Goal: Information Seeking & Learning: Learn about a topic

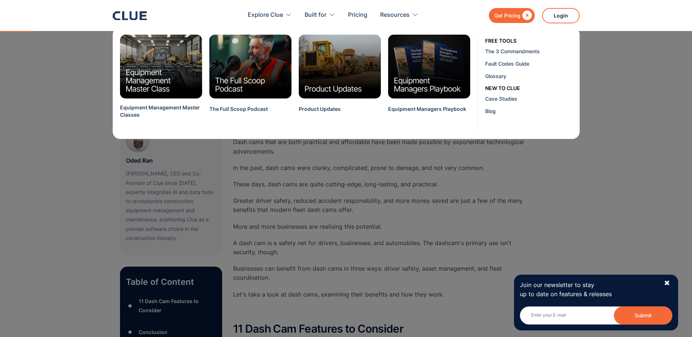
scroll to position [109, 0]
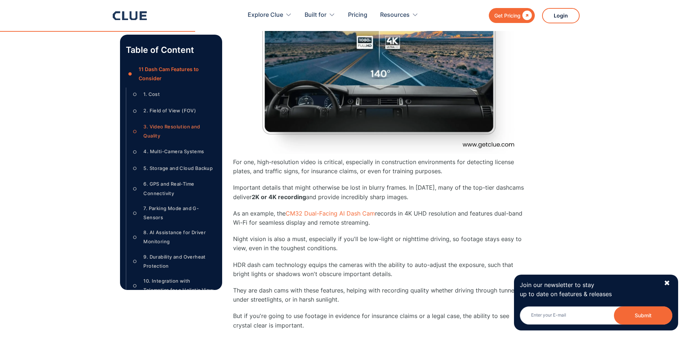
scroll to position [1203, 0]
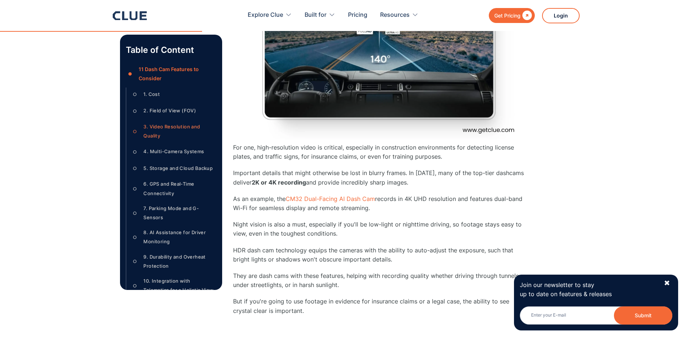
click at [233, 251] on p "HDR dash cam technology equips the cameras with the ability to auto-adjust the …" at bounding box center [379, 255] width 292 height 18
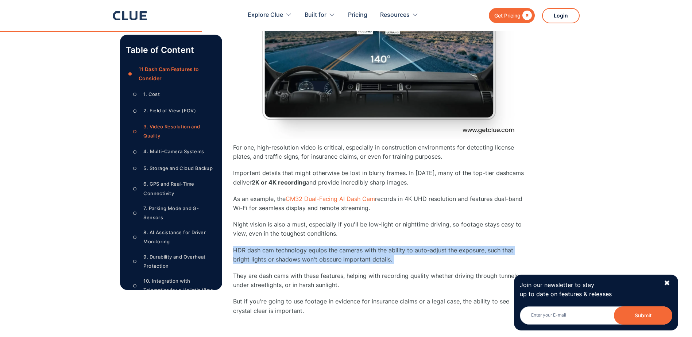
drag, startPoint x: 233, startPoint y: 251, endPoint x: 397, endPoint y: 258, distance: 164.3
click at [397, 258] on p "HDR dash cam technology equips the cameras with the ability to auto-adjust the …" at bounding box center [379, 255] width 292 height 18
click at [398, 259] on p "HDR dash cam technology equips the cameras with the ability to auto-adjust the …" at bounding box center [379, 255] width 292 height 18
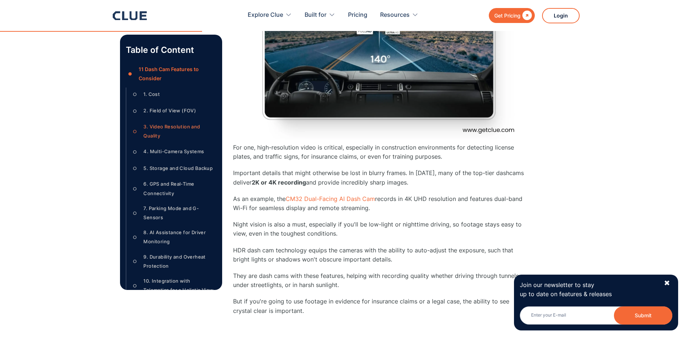
click at [290, 250] on p "HDR dash cam technology equips the cameras with the ability to auto-adjust the …" at bounding box center [379, 255] width 292 height 18
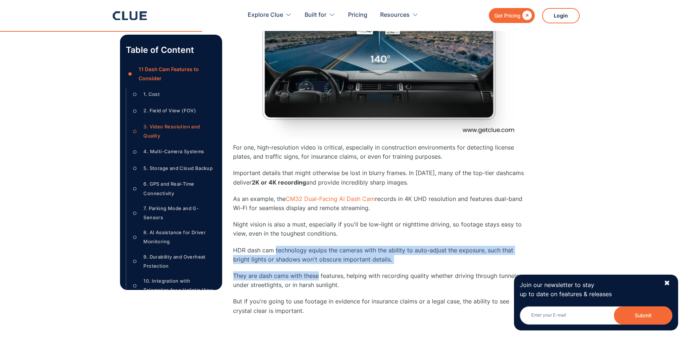
drag, startPoint x: 290, startPoint y: 250, endPoint x: 309, endPoint y: 265, distance: 24.1
click at [309, 265] on div "3. Video Resolution and Quality For one, high-resolution video is critical, esp…" at bounding box center [379, 146] width 292 height 371
drag, startPoint x: 309, startPoint y: 265, endPoint x: 288, endPoint y: 272, distance: 22.5
click at [288, 272] on p "They are dash cams with these features, helping with recording quality whether …" at bounding box center [379, 280] width 292 height 18
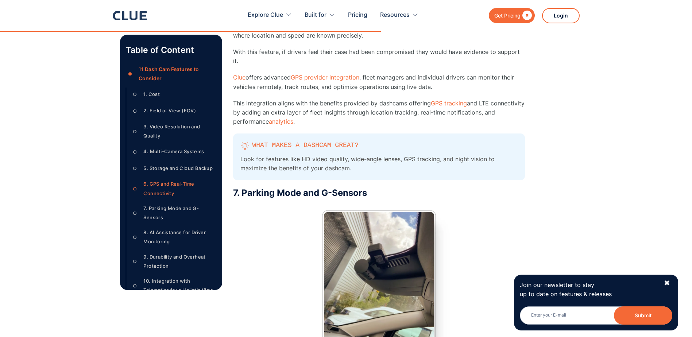
scroll to position [2407, 0]
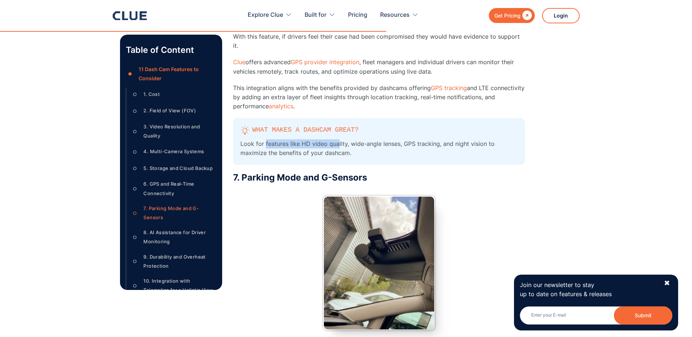
drag, startPoint x: 264, startPoint y: 133, endPoint x: 341, endPoint y: 136, distance: 77.4
click at [341, 139] on p "Look for features like HD video quality, wide-angle lenses, GPS tracking, and n…" at bounding box center [378, 148] width 277 height 18
drag, startPoint x: 341, startPoint y: 136, endPoint x: 361, endPoint y: 142, distance: 20.3
click at [361, 142] on p "Look for features like HD video quality, wide-angle lenses, GPS tracking, and n…" at bounding box center [378, 148] width 277 height 18
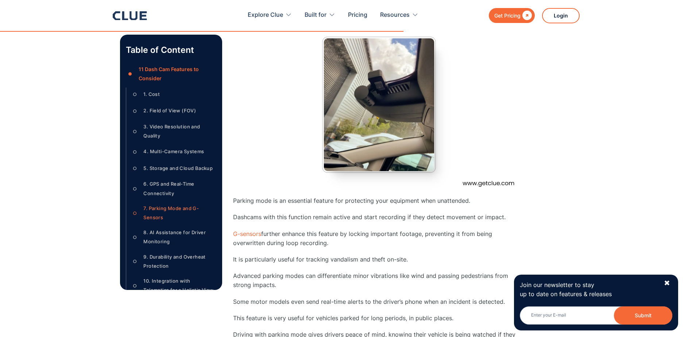
scroll to position [2589, 0]
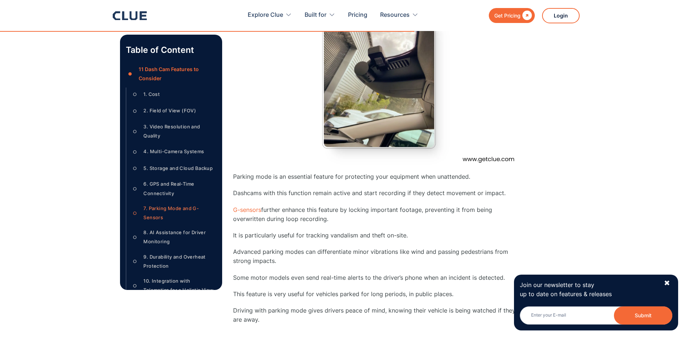
click at [267, 189] on p "Dashcams with this function remain active and start recording if they detect mo…" at bounding box center [379, 193] width 292 height 9
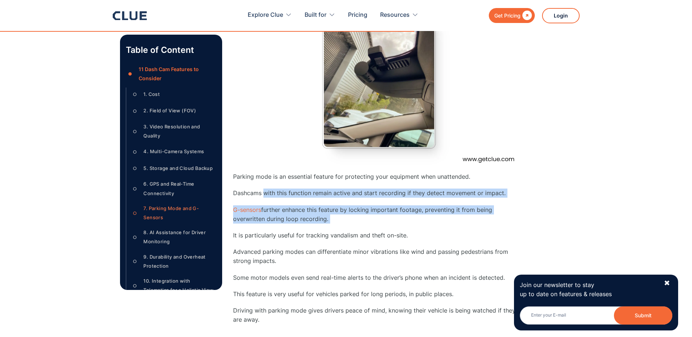
drag, startPoint x: 267, startPoint y: 182, endPoint x: 310, endPoint y: 208, distance: 50.5
click at [310, 208] on div "7. Parking Mode and G-Sensors Parking mode is an essential feature for protecti…" at bounding box center [379, 165] width 292 height 351
click at [311, 209] on p "‍ G-sensors further enhance this feature by locking important footage, preventi…" at bounding box center [379, 214] width 292 height 18
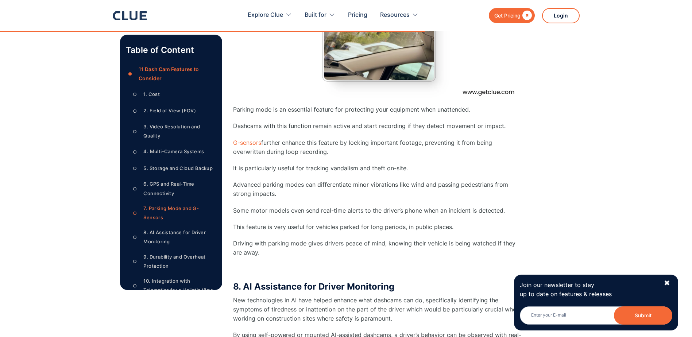
scroll to position [2662, 0]
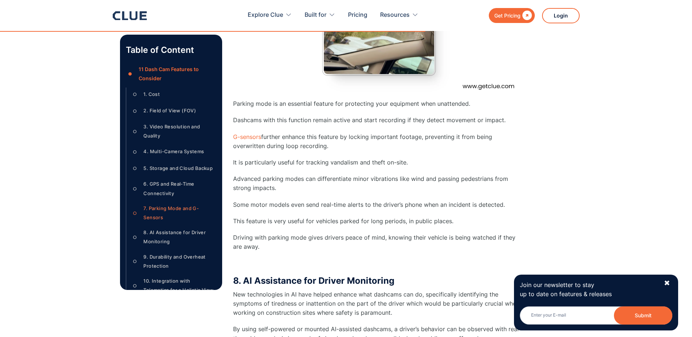
click at [254, 200] on p "Some motor models even send real-time alerts to the driver’s phone when an inci…" at bounding box center [379, 204] width 292 height 9
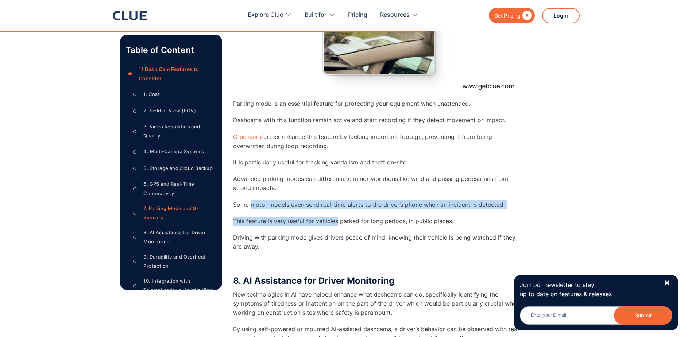
drag, startPoint x: 254, startPoint y: 194, endPoint x: 324, endPoint y: 213, distance: 72.5
click at [324, 213] on div "7. Parking Mode and G-Sensors Parking mode is an essential feature for protecti…" at bounding box center [379, 92] width 292 height 351
click at [324, 217] on p "This feature is very useful for vehicles parked for long periods, in public pla…" at bounding box center [379, 221] width 292 height 9
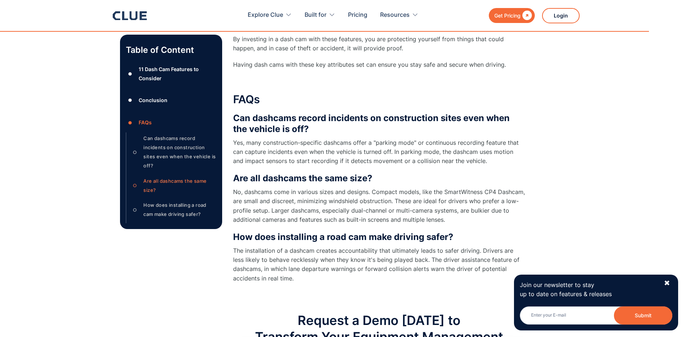
scroll to position [4121, 0]
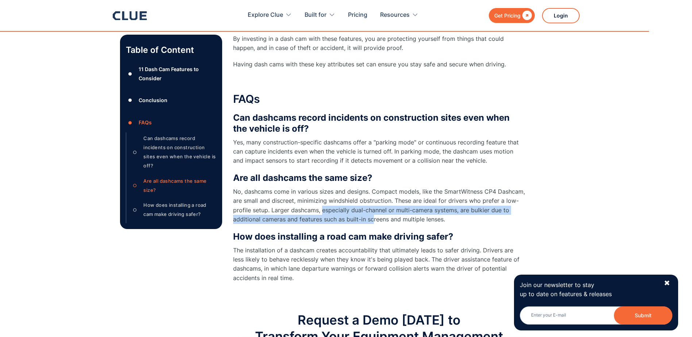
drag, startPoint x: 322, startPoint y: 202, endPoint x: 377, endPoint y: 211, distance: 56.6
click at [377, 211] on p "No, dashcams come in various sizes and designs. Compact models, like the SmartW…" at bounding box center [379, 205] width 292 height 37
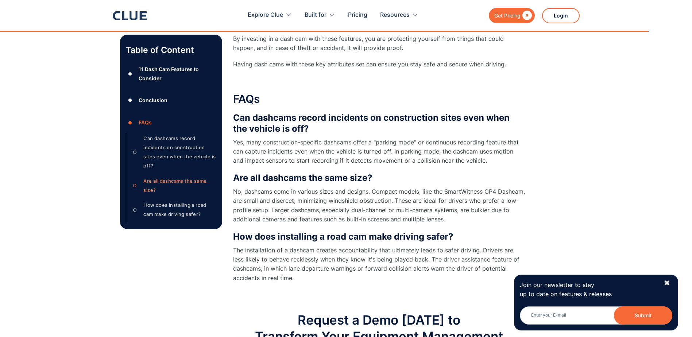
drag, startPoint x: 377, startPoint y: 211, endPoint x: 319, endPoint y: 216, distance: 58.9
click at [319, 216] on div "FAQs Can dashcams record incidents on construction sites even when the vehicle …" at bounding box center [379, 188] width 292 height 190
